Goal: Transaction & Acquisition: Download file/media

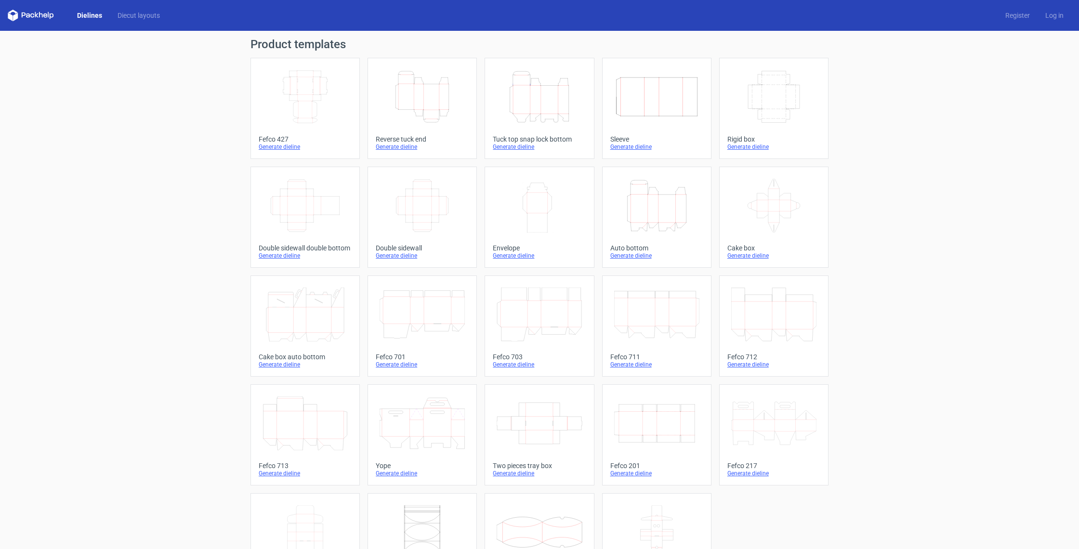
click at [285, 145] on div "Generate dieline" at bounding box center [305, 147] width 93 height 8
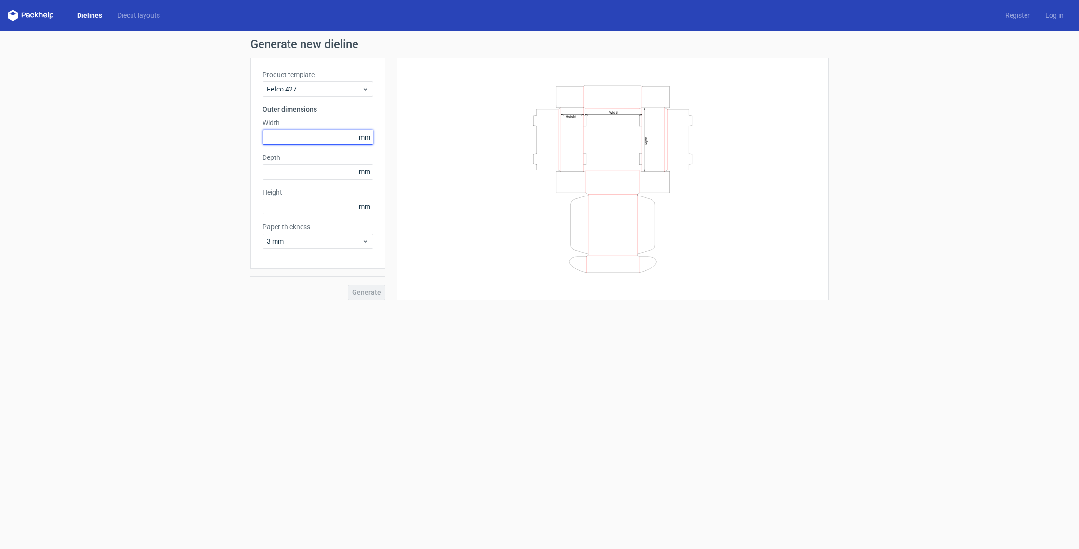
click at [297, 141] on input "text" at bounding box center [317, 137] width 111 height 15
click at [298, 138] on input "text" at bounding box center [317, 137] width 111 height 15
type input "95"
type input "60"
type input "150"
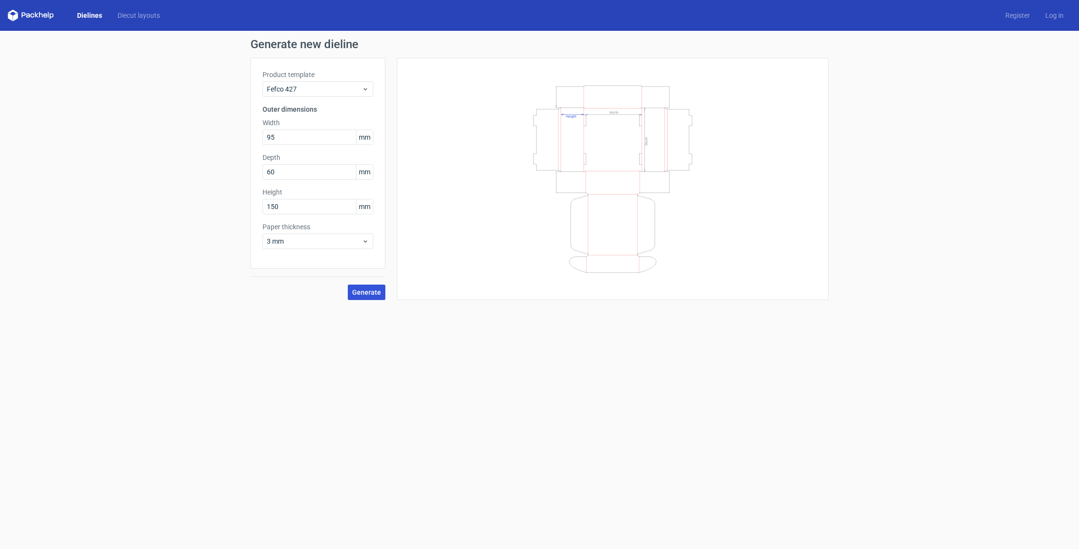
click at [371, 295] on span "Generate" at bounding box center [366, 292] width 29 height 7
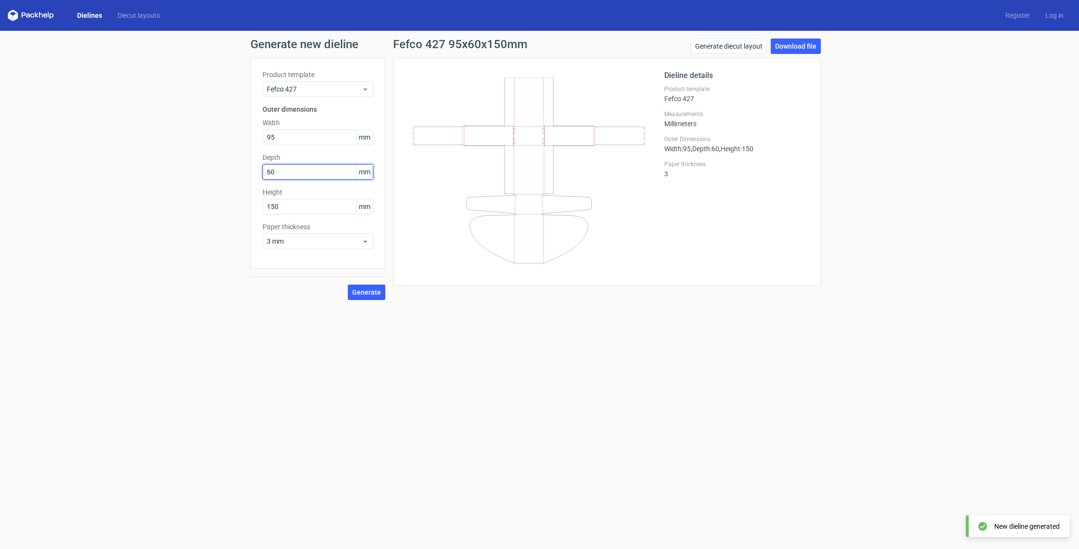
drag, startPoint x: 291, startPoint y: 173, endPoint x: 215, endPoint y: 169, distance: 76.2
click at [215, 169] on div "Generate new dieline Product template Fefco 427 Outer dimensions Width 95 mm De…" at bounding box center [539, 169] width 1079 height 277
type input "150"
type input "60"
click at [359, 293] on span "Generate" at bounding box center [366, 292] width 29 height 7
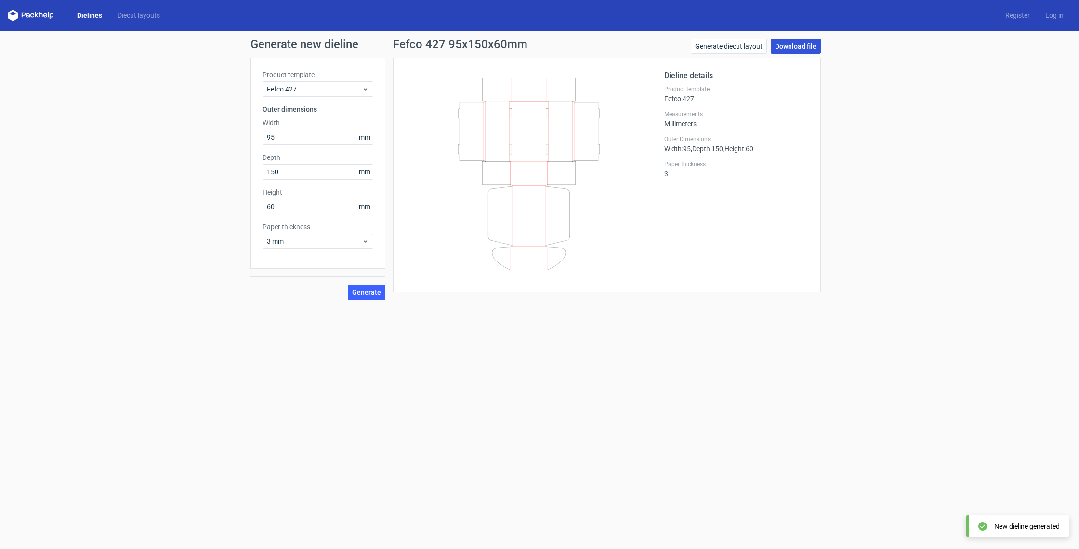
click at [792, 45] on link "Download file" at bounding box center [796, 46] width 50 height 15
